Goal: Information Seeking & Learning: Learn about a topic

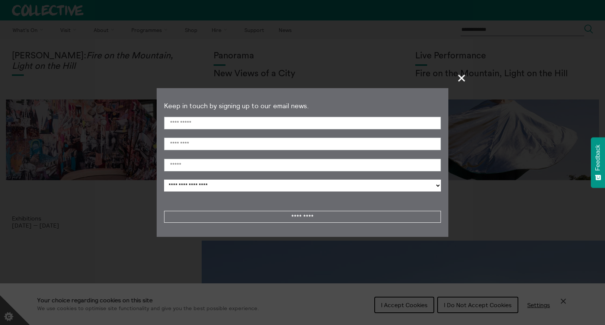
click at [462, 77] on span "+" at bounding box center [462, 78] width 22 height 22
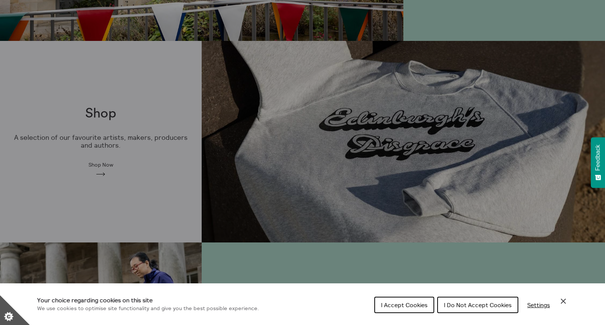
scroll to position [417, 0]
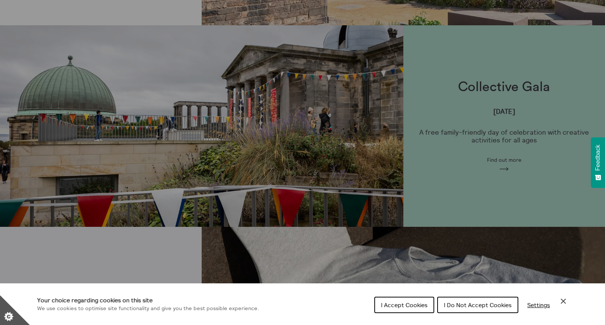
click at [477, 307] on span "I Do Not Accept Cookies" at bounding box center [478, 304] width 68 height 7
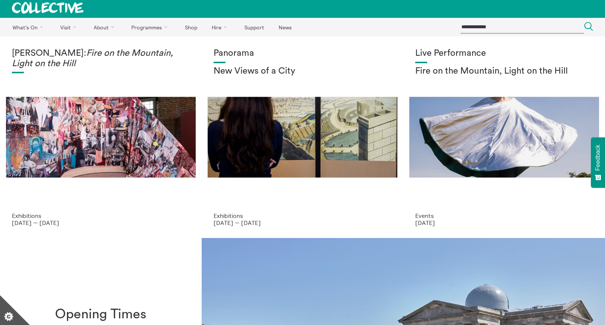
scroll to position [0, 0]
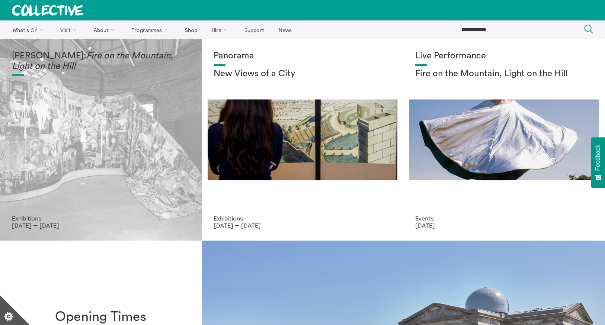
click at [94, 123] on div "[PERSON_NAME]: Fire on the Mountain, Light on the Hill" at bounding box center [101, 133] width 178 height 164
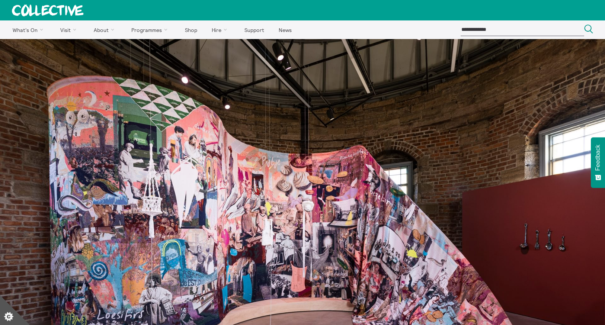
scroll to position [149, 0]
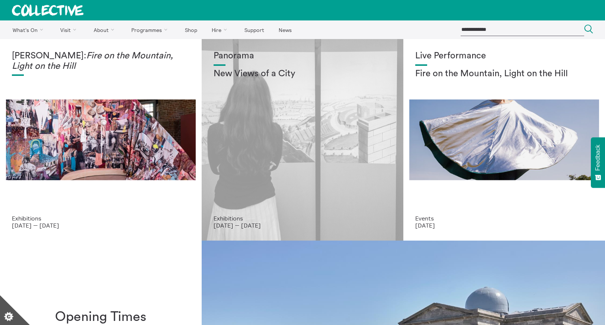
click at [277, 136] on div "Panorama New Views of a City" at bounding box center [302, 133] width 178 height 164
